Goal: Complete application form

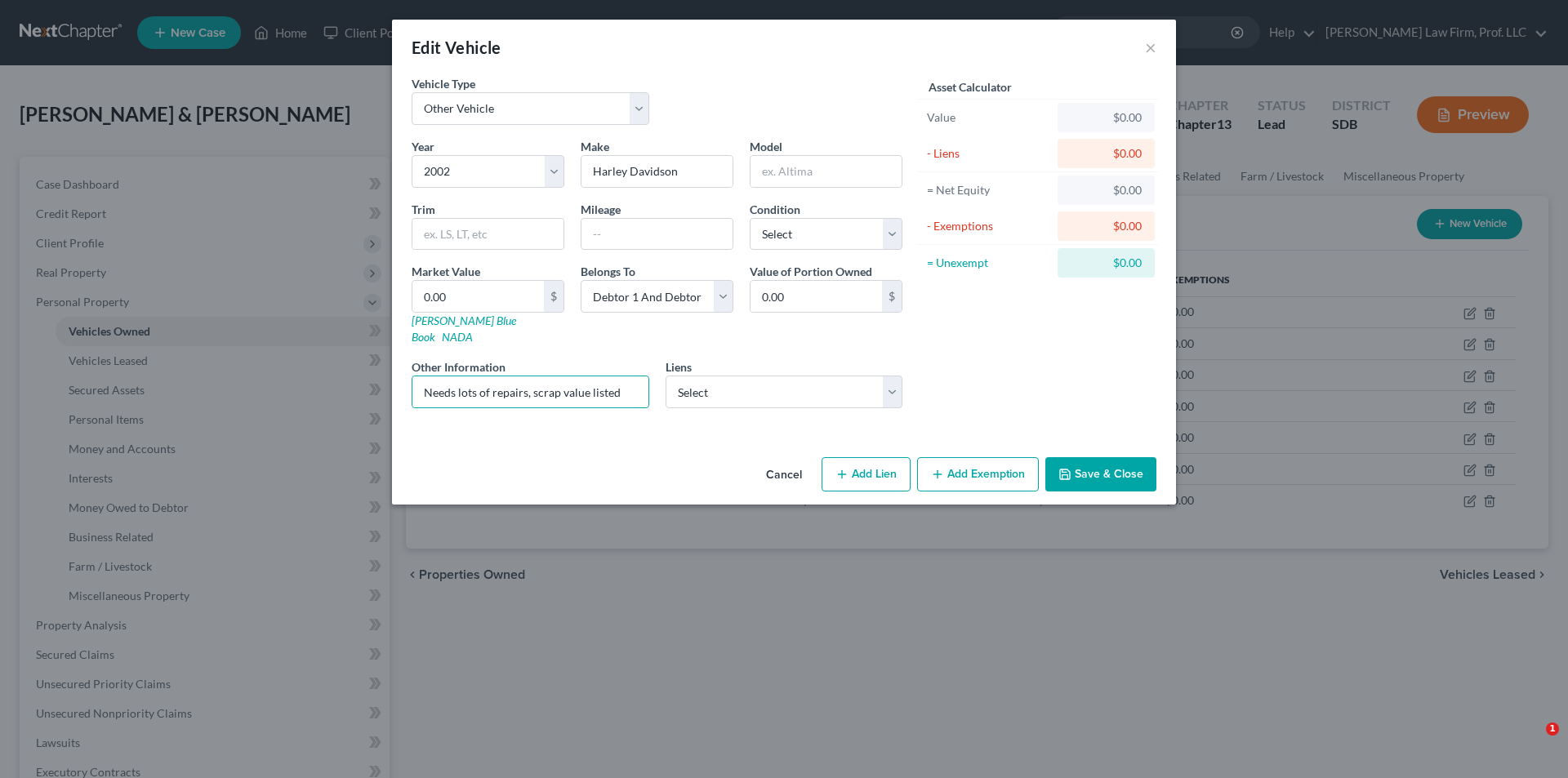
select select "7"
select select "24"
select select "2"
type input "Needs lots of repairs, scrap value listed"
click at [517, 285] on input "0.00" at bounding box center [478, 296] width 132 height 31
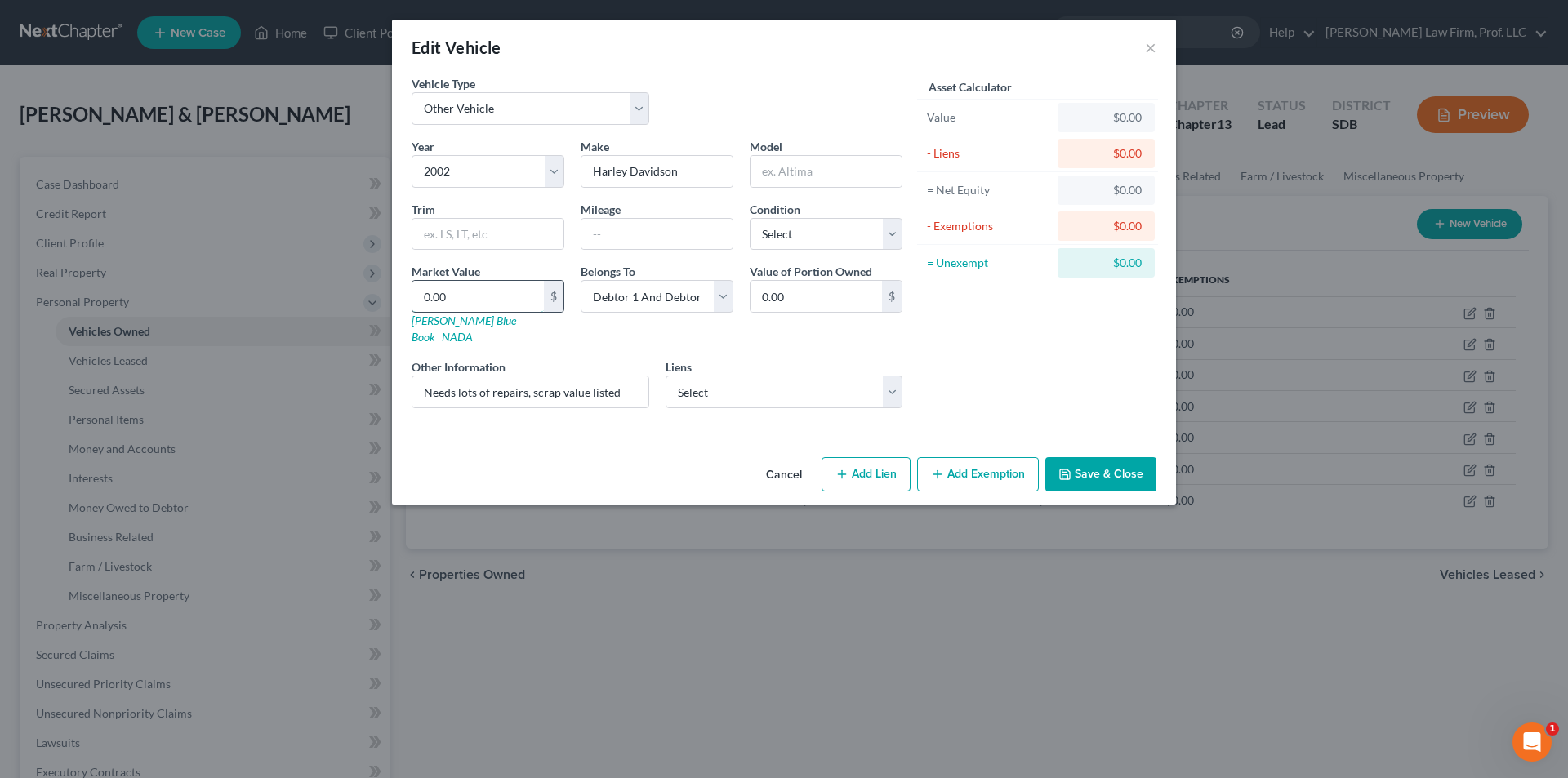
type input "2"
type input "2.00"
type input "20"
type input "20.00"
type input "200"
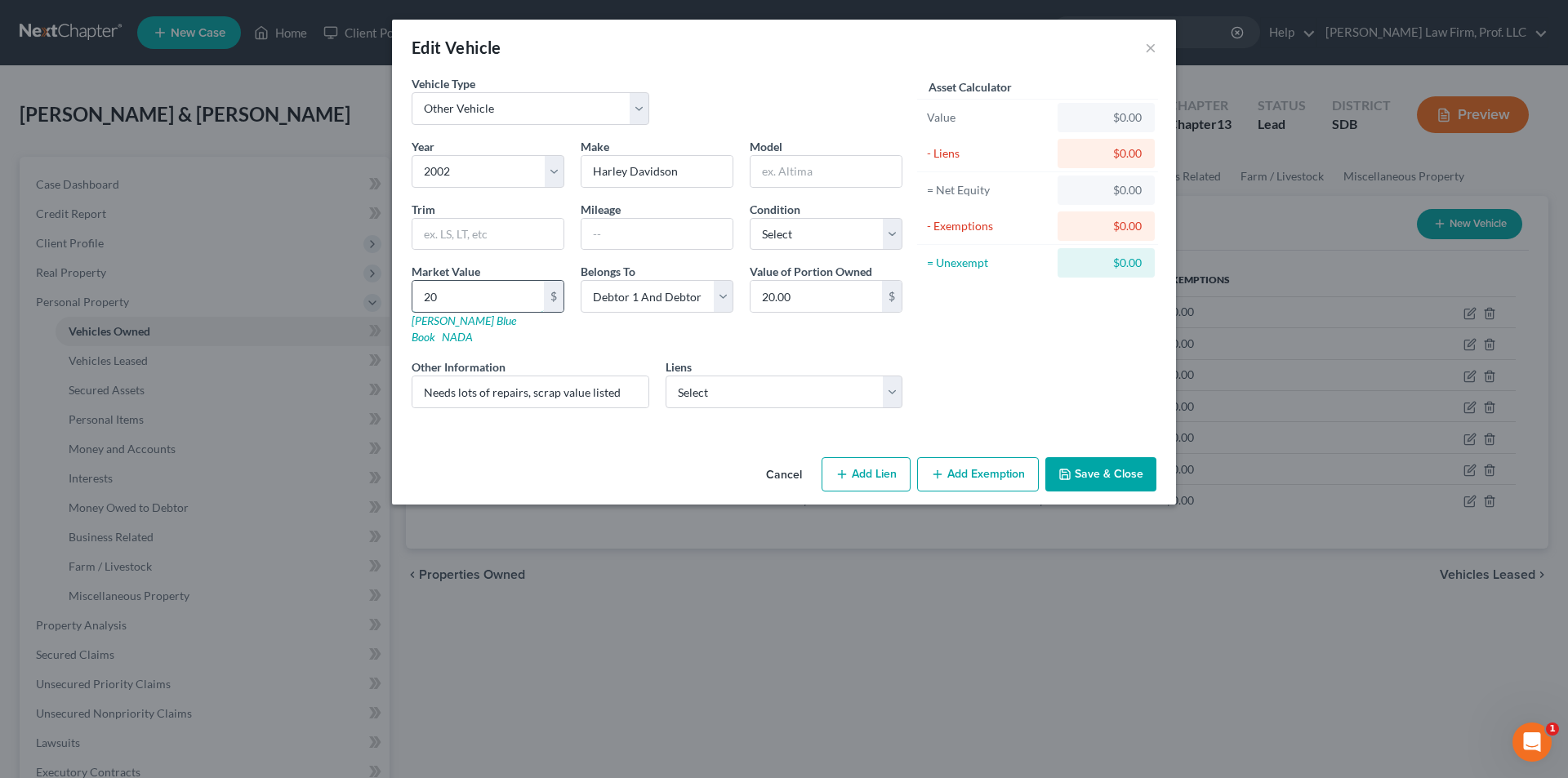
type input "200.00"
click at [1009, 470] on button "Add Exemption" at bounding box center [978, 474] width 121 height 34
select select "2"
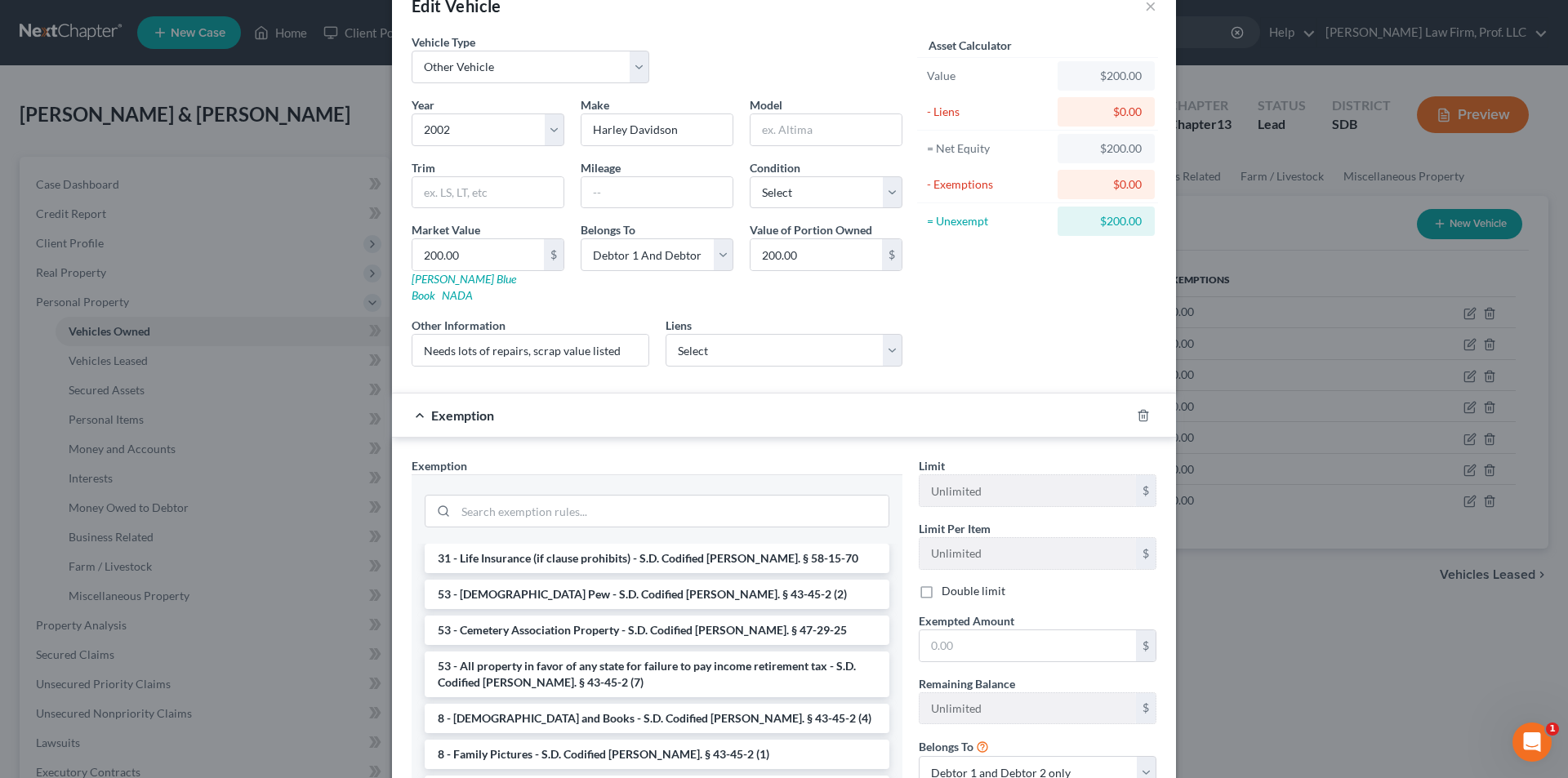
scroll to position [163, 0]
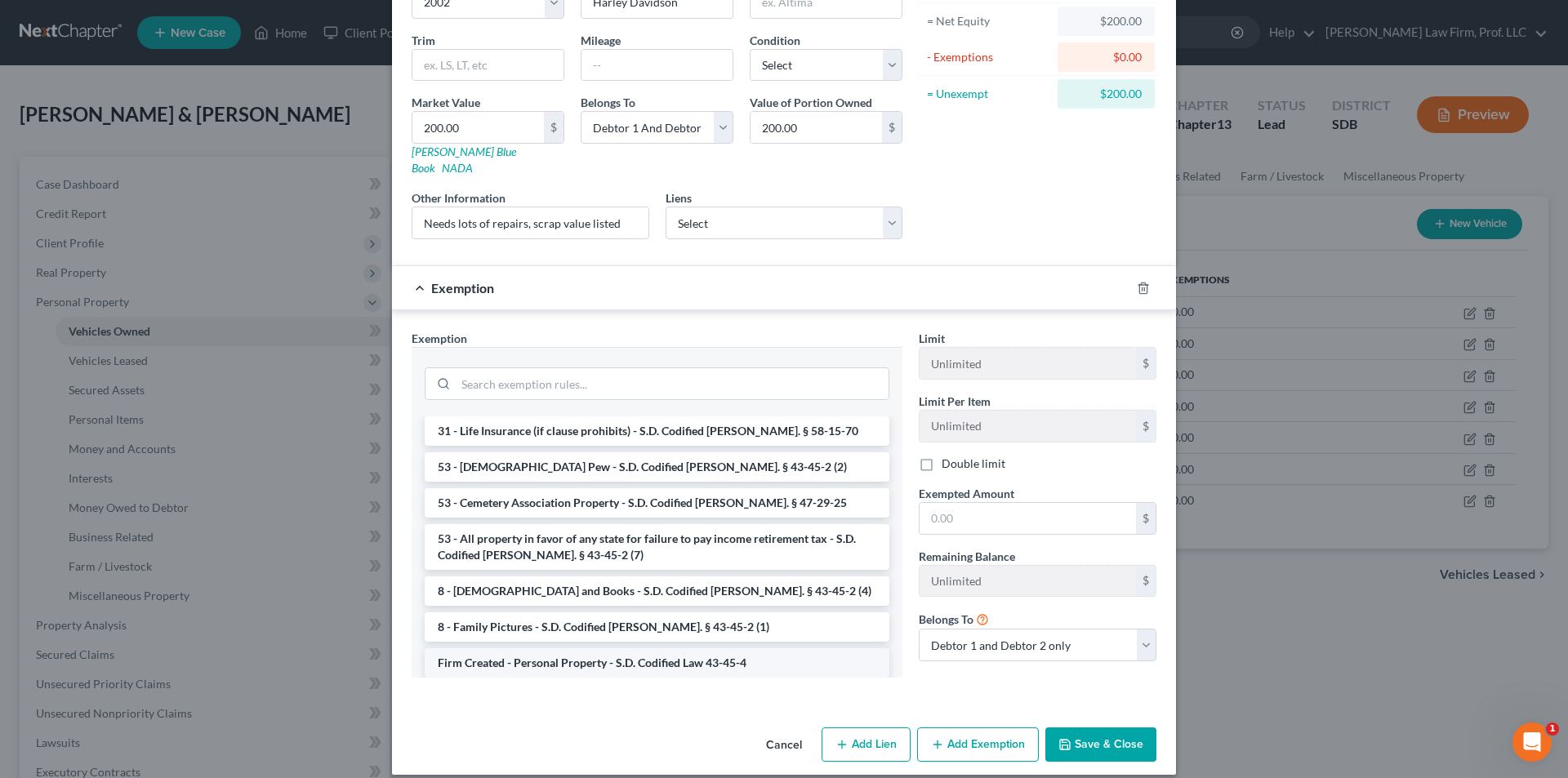
click at [660, 648] on li "Firm Created - Personal Property - S.D. Codified Law 43-45-4" at bounding box center [657, 663] width 464 height 29
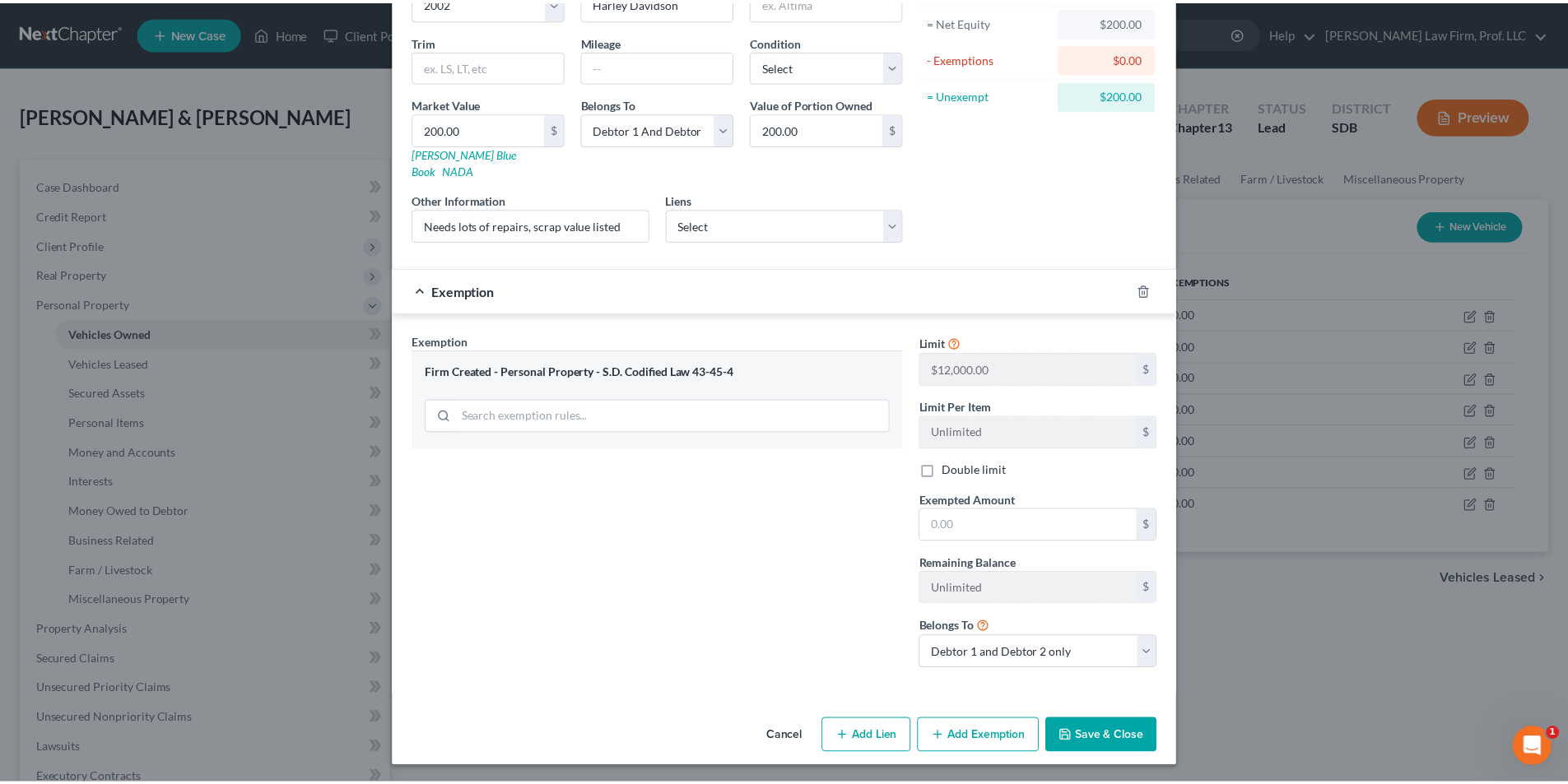
scroll to position [156, 0]
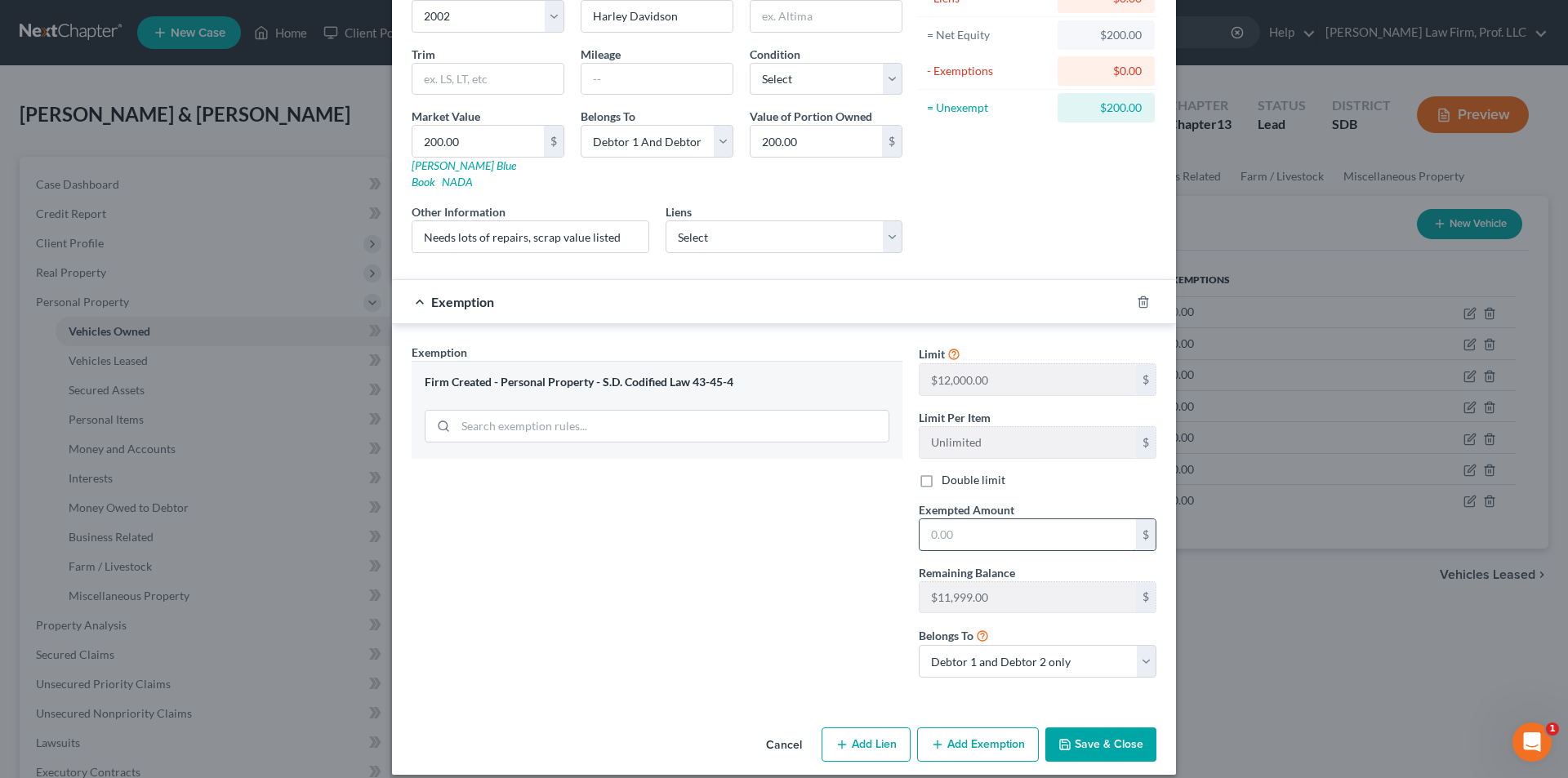
click at [1008, 522] on input "text" at bounding box center [1027, 534] width 216 height 31
type input "200.00"
click at [1100, 728] on button "Save & Close" at bounding box center [1101, 745] width 111 height 34
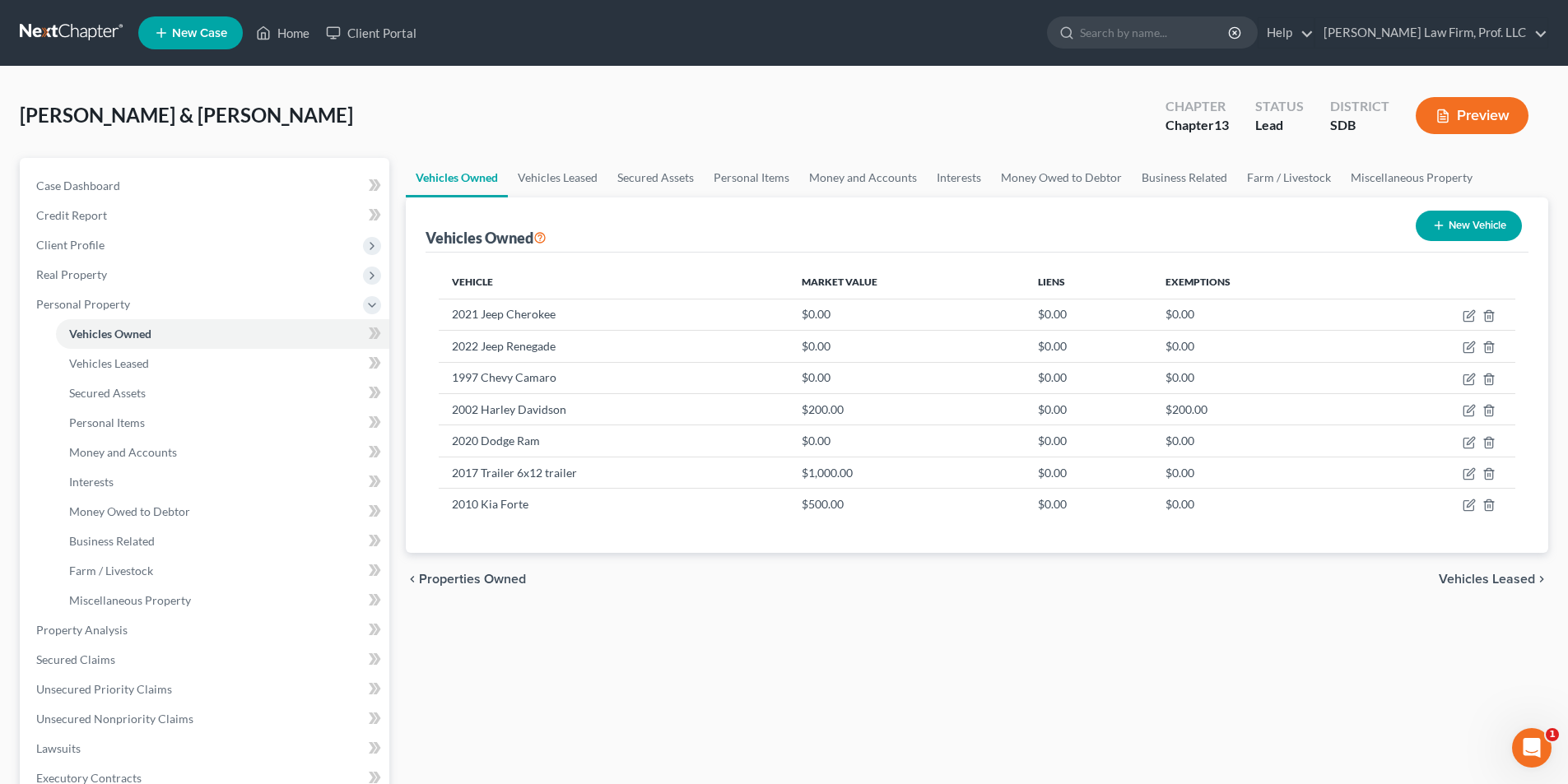
click at [671, 638] on div "Vehicles Owned Vehicles Leased Secured Assets Personal Items Money and Accounts…" at bounding box center [977, 647] width 1159 height 980
